Goal: Task Accomplishment & Management: Complete application form

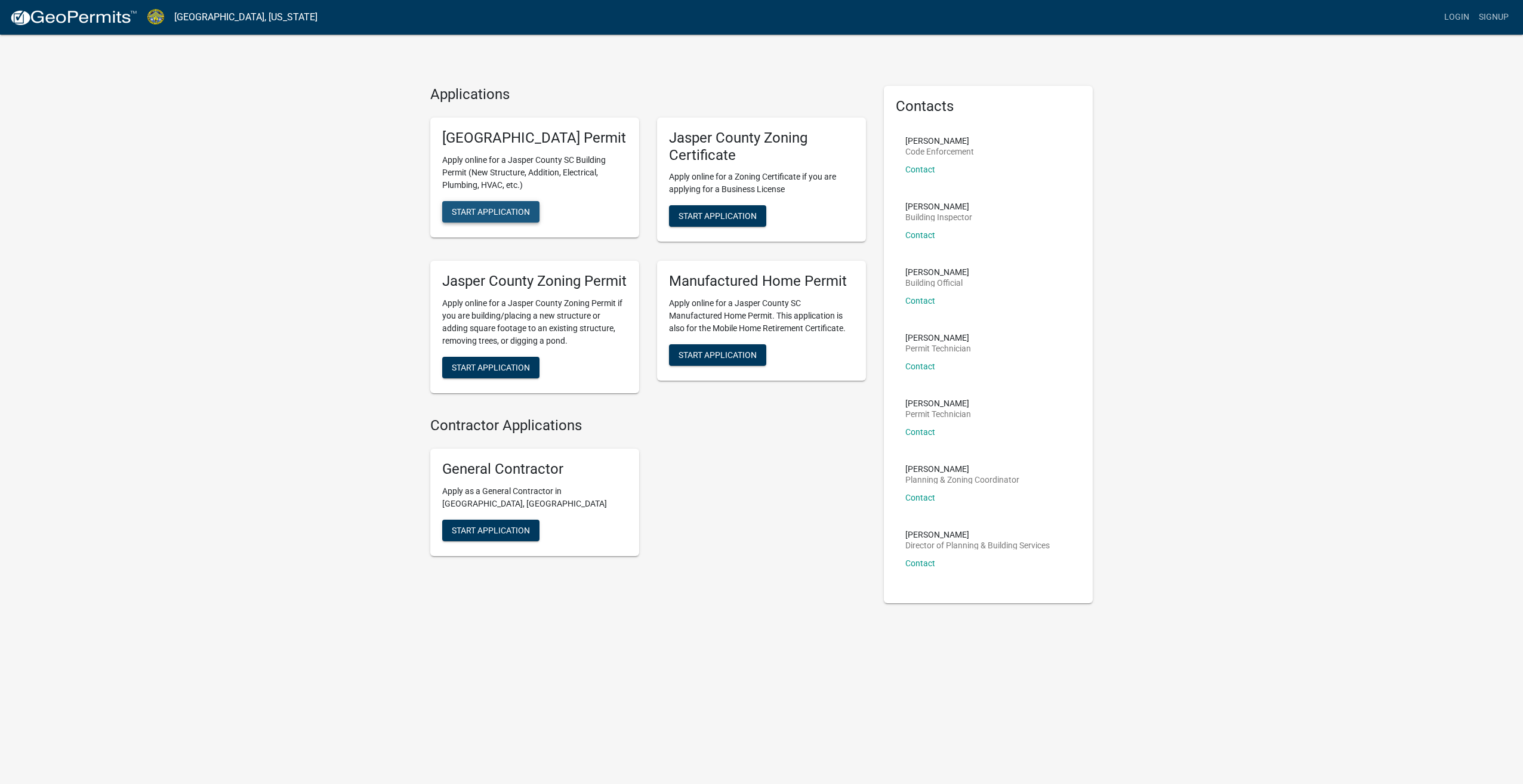
click at [519, 216] on span "Start Application" at bounding box center [491, 210] width 79 height 9
